Goal: Transaction & Acquisition: Purchase product/service

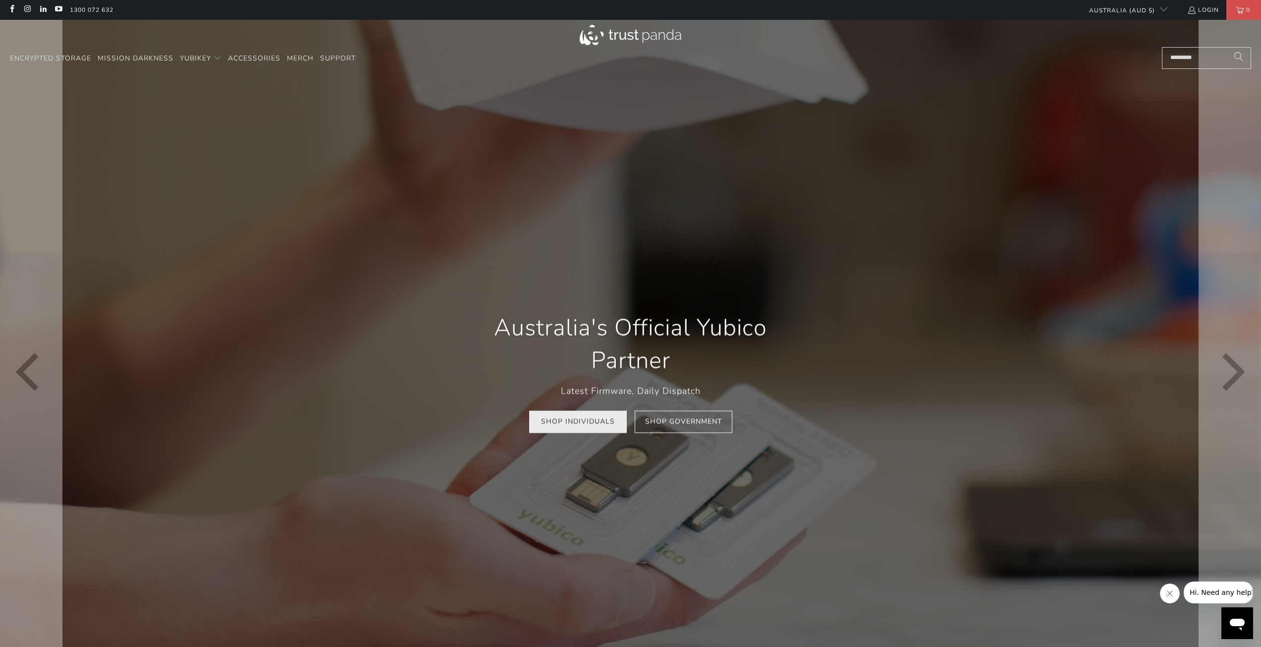
click at [589, 427] on link "Shop Individuals" at bounding box center [578, 422] width 98 height 22
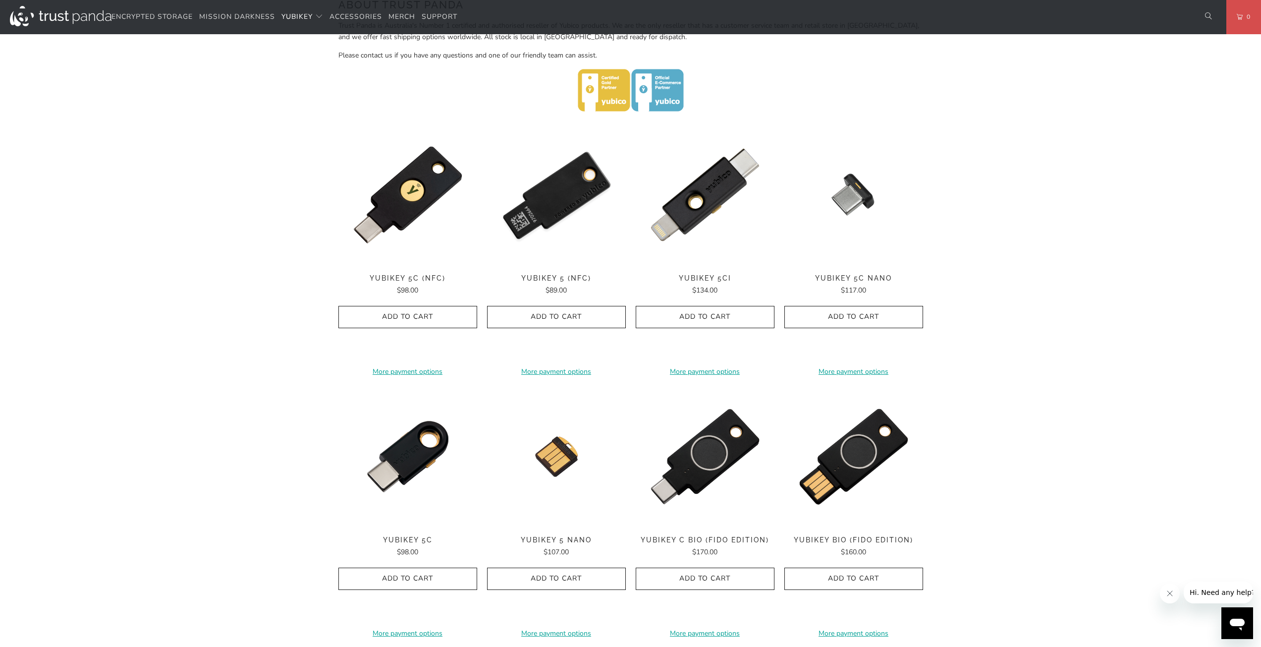
scroll to position [458, 0]
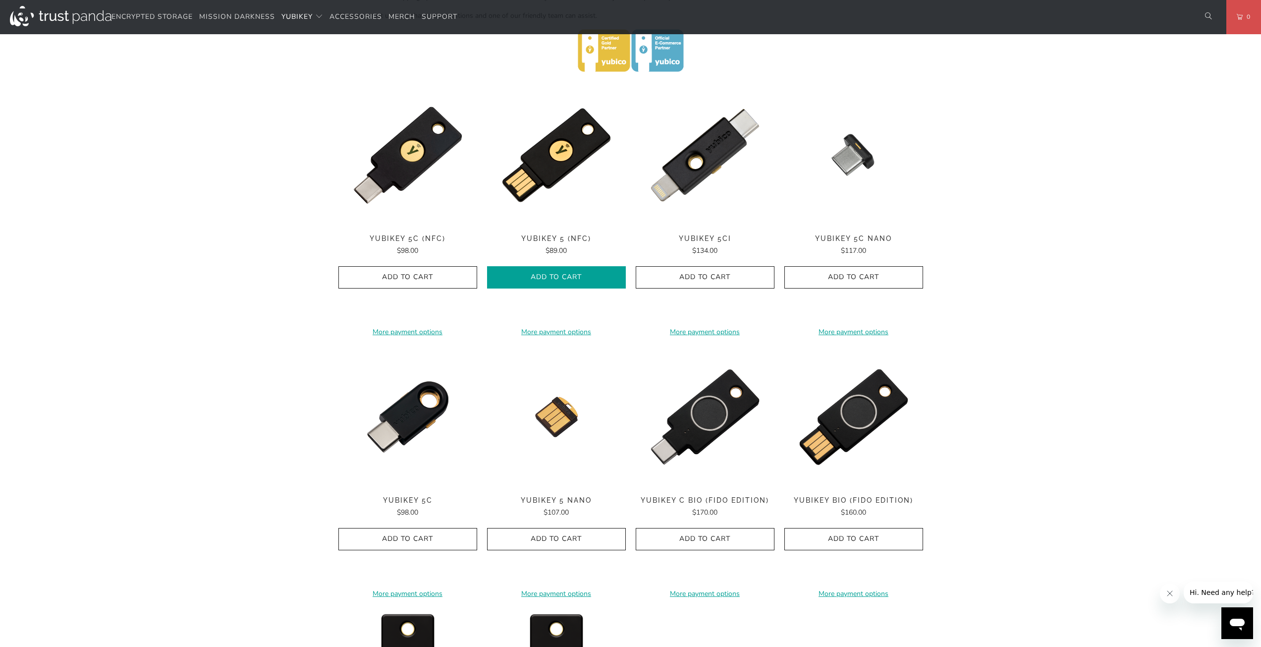
click at [564, 276] on icon "button" at bounding box center [557, 278] width 16 height 16
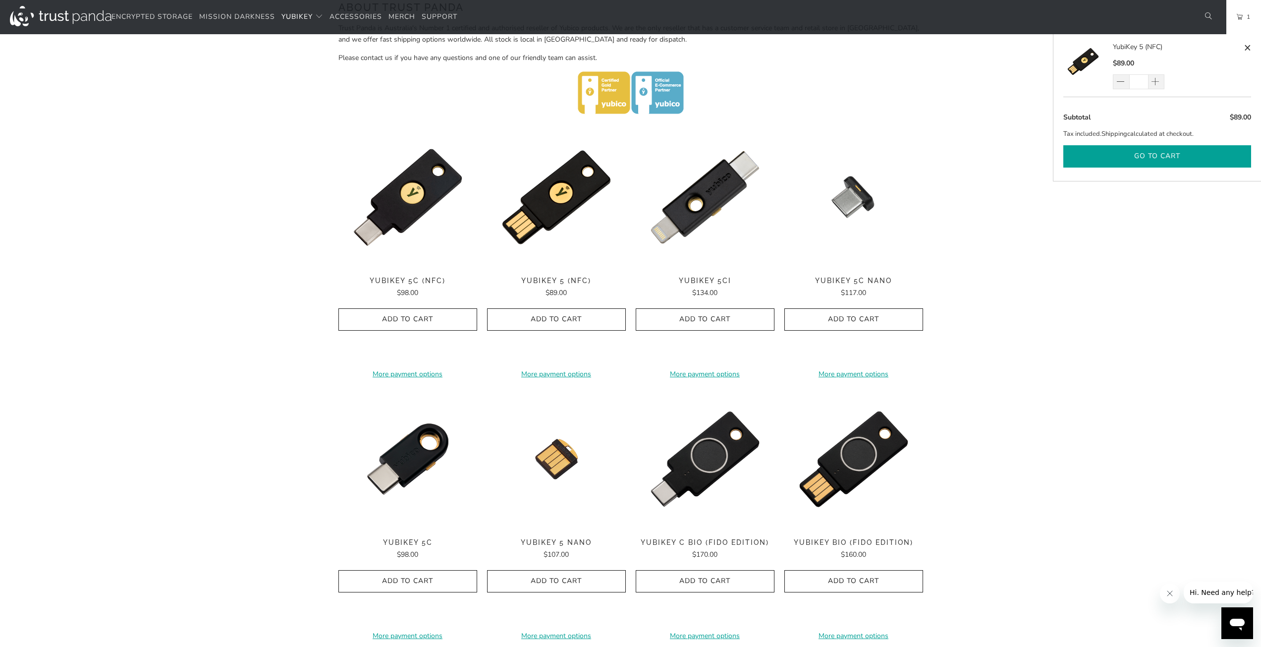
scroll to position [409, 0]
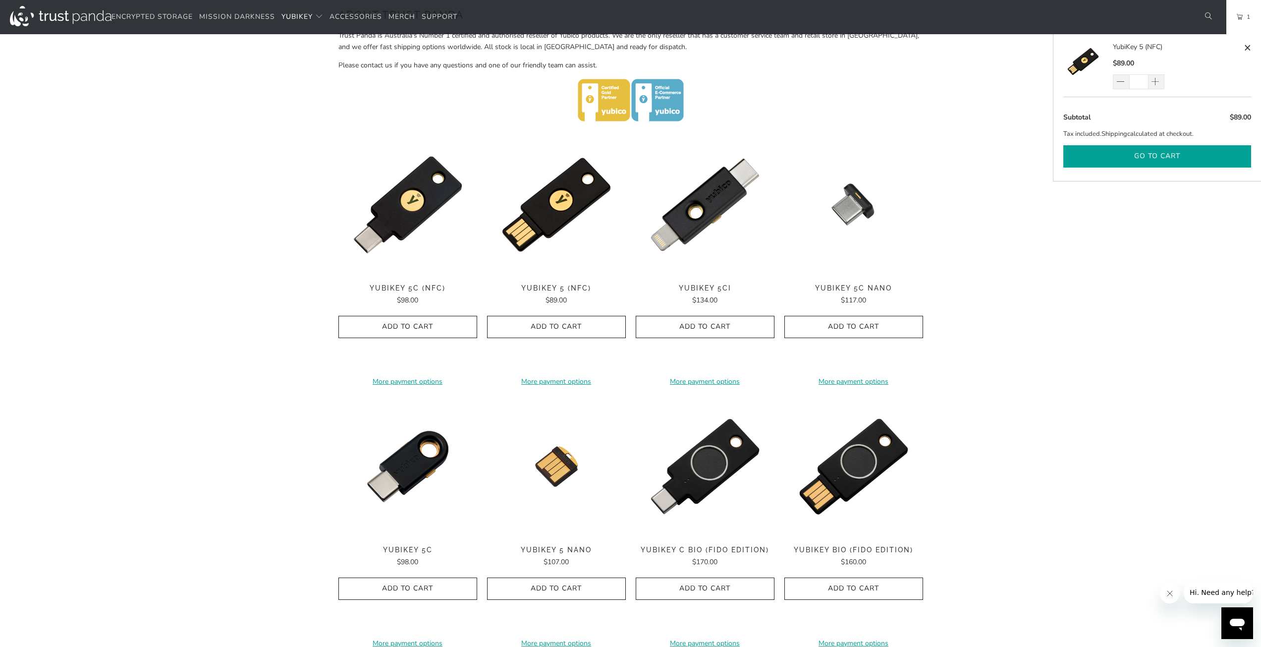
click at [1174, 158] on button "Go to cart" at bounding box center [1157, 156] width 188 height 22
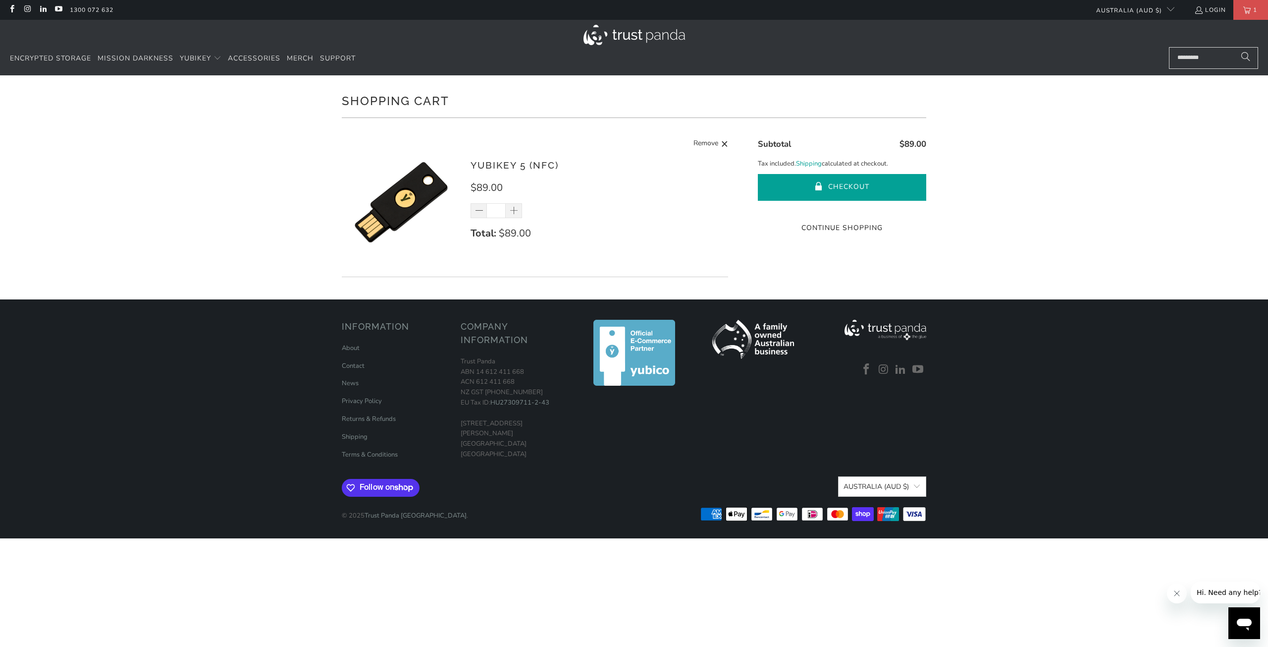
click at [843, 182] on button "Checkout" at bounding box center [842, 187] width 168 height 27
